Goal: Transaction & Acquisition: Purchase product/service

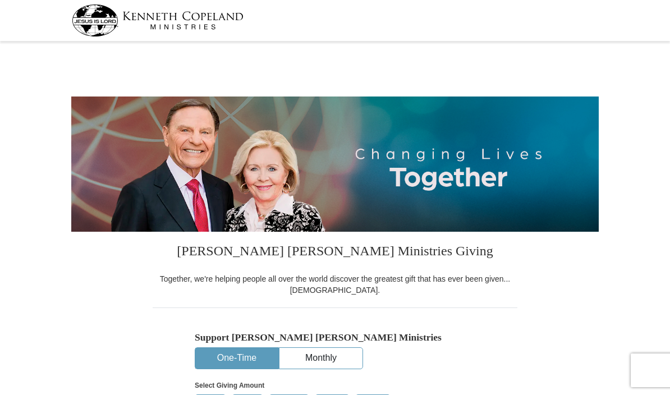
select select "NJ"
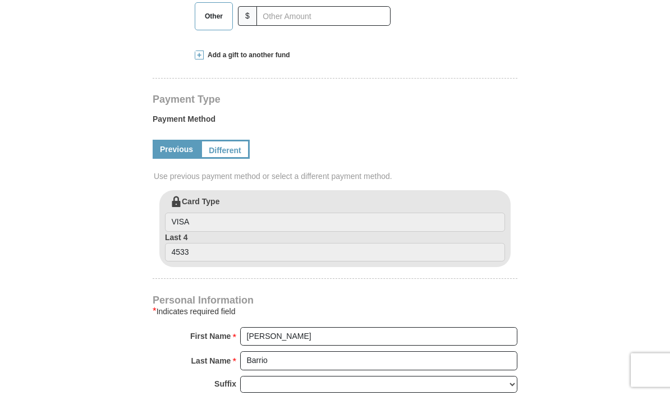
scroll to position [430, 0]
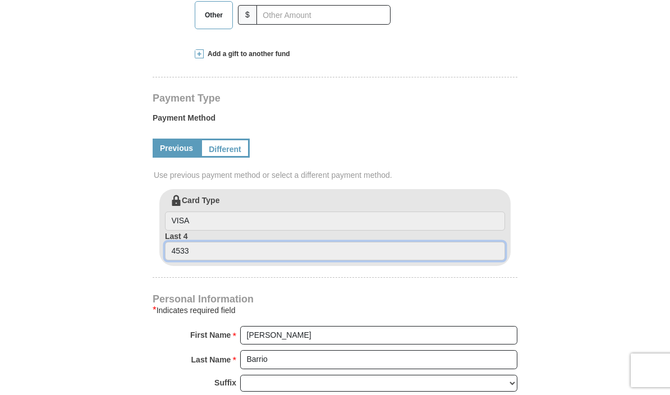
click at [423, 252] on input "4533" at bounding box center [335, 251] width 340 height 19
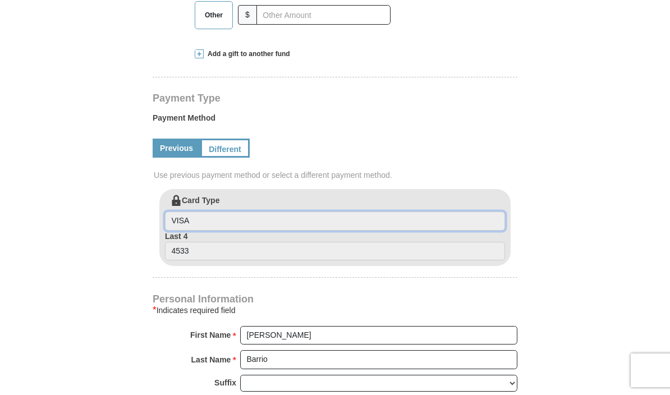
click at [406, 214] on input "VISA" at bounding box center [335, 220] width 340 height 19
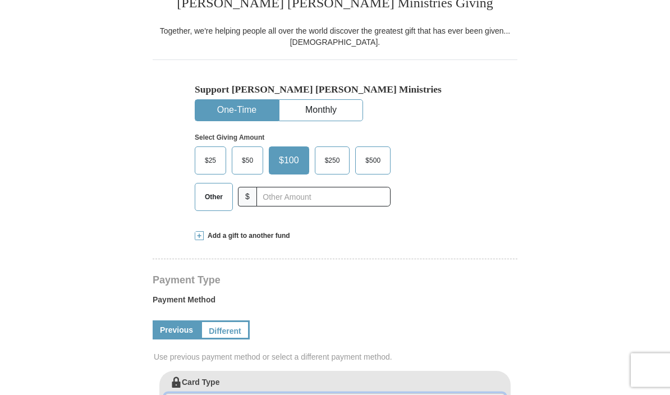
scroll to position [228, 0]
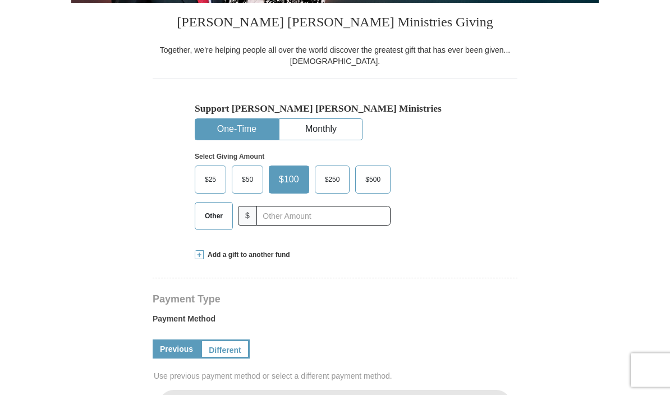
click at [218, 215] on span "Other" at bounding box center [213, 216] width 29 height 17
click at [0, 0] on input "Other" at bounding box center [0, 0] width 0 height 0
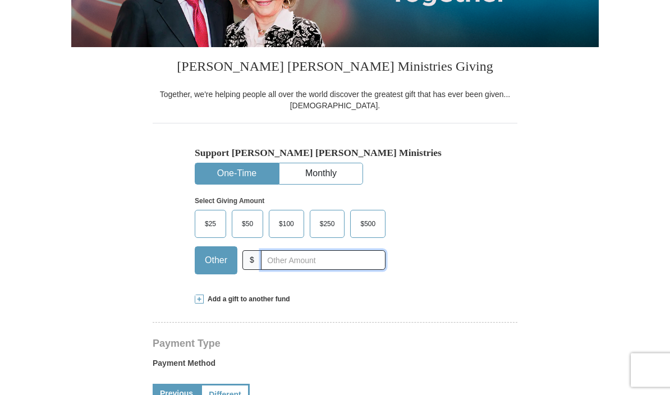
scroll to position [182, 0]
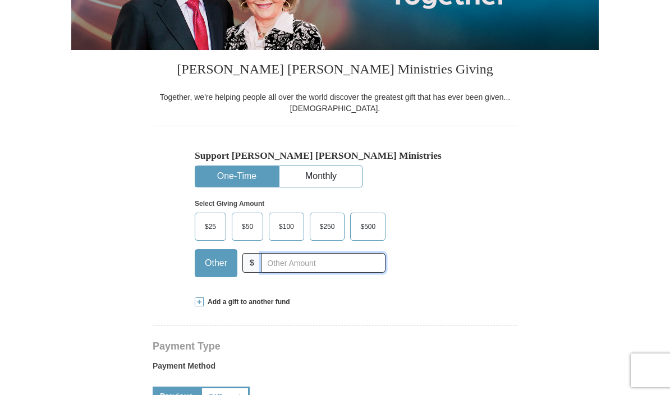
click at [330, 267] on input "text" at bounding box center [323, 263] width 125 height 20
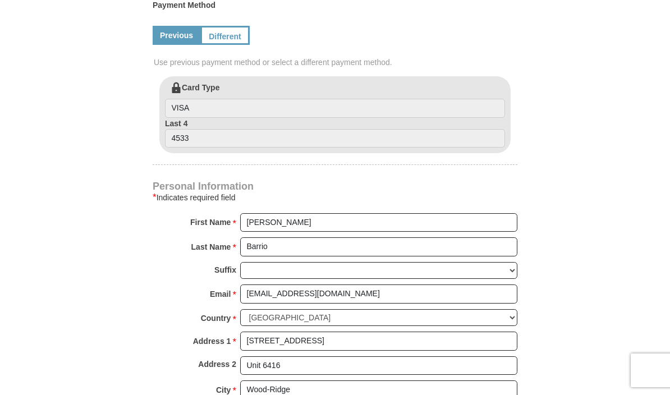
scroll to position [533, 0]
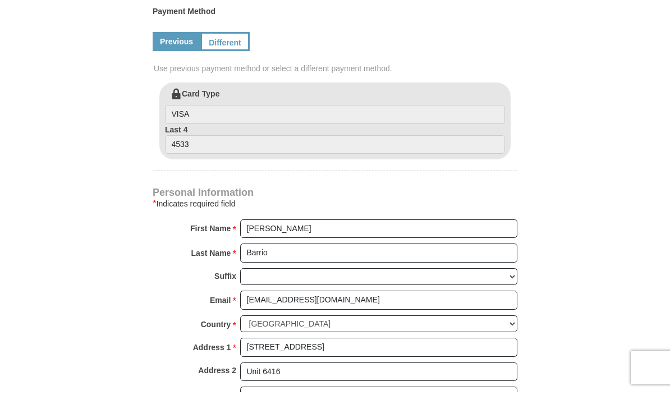
type input "205.00"
click at [231, 43] on link "Different" at bounding box center [224, 44] width 49 height 19
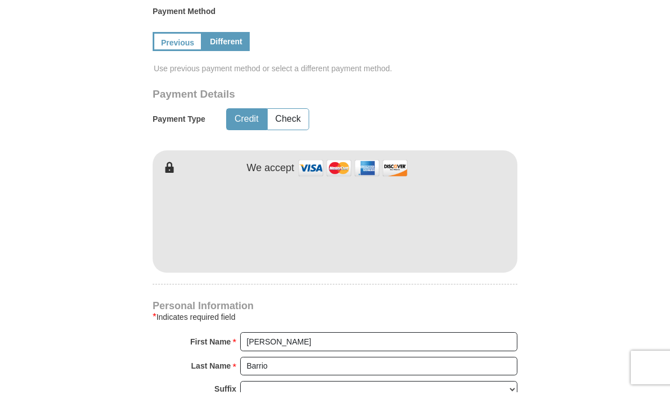
scroll to position [537, 0]
click at [245, 124] on button "Credit" at bounding box center [247, 118] width 40 height 21
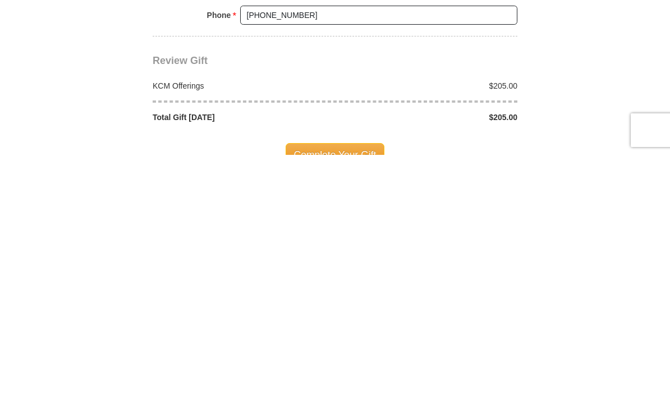
scroll to position [862, 0]
click at [349, 383] on span "Complete Your Gift" at bounding box center [334, 395] width 99 height 24
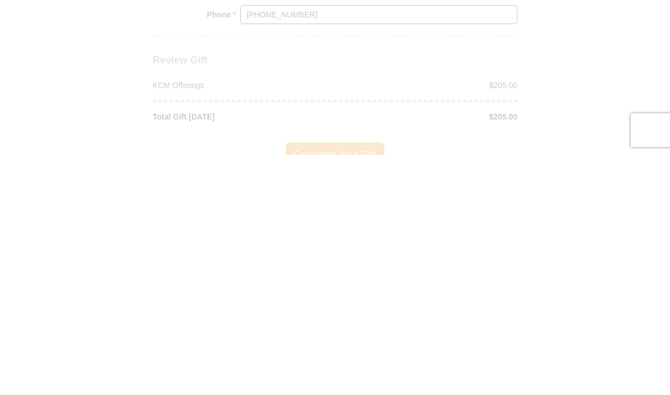
scroll to position [1102, 0]
